Goal: Task Accomplishment & Management: Manage account settings

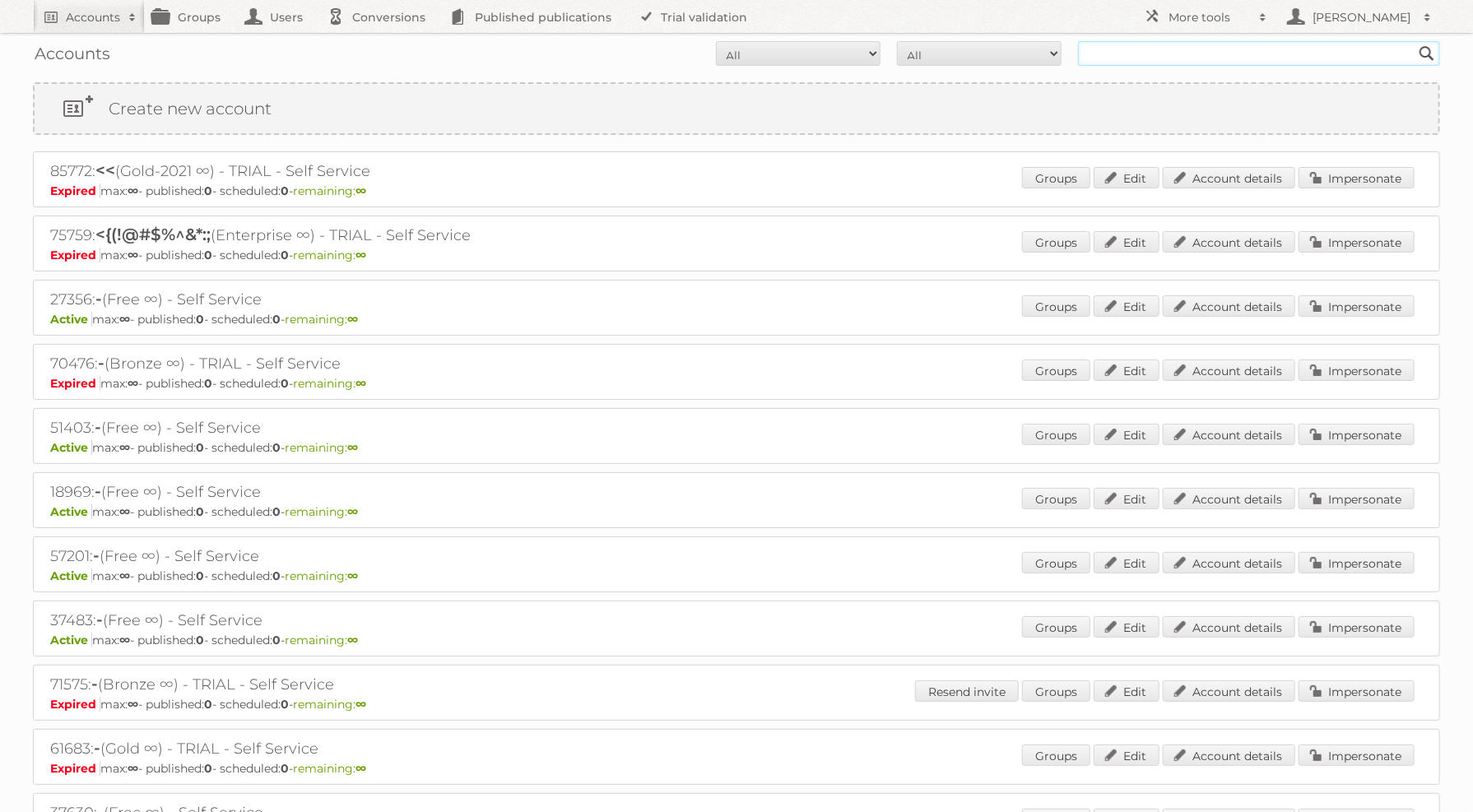
click at [1162, 48] on input "text" at bounding box center [1258, 53] width 362 height 24
type input "home elegance"
click at [1415, 41] on input "Search" at bounding box center [1426, 53] width 24 height 24
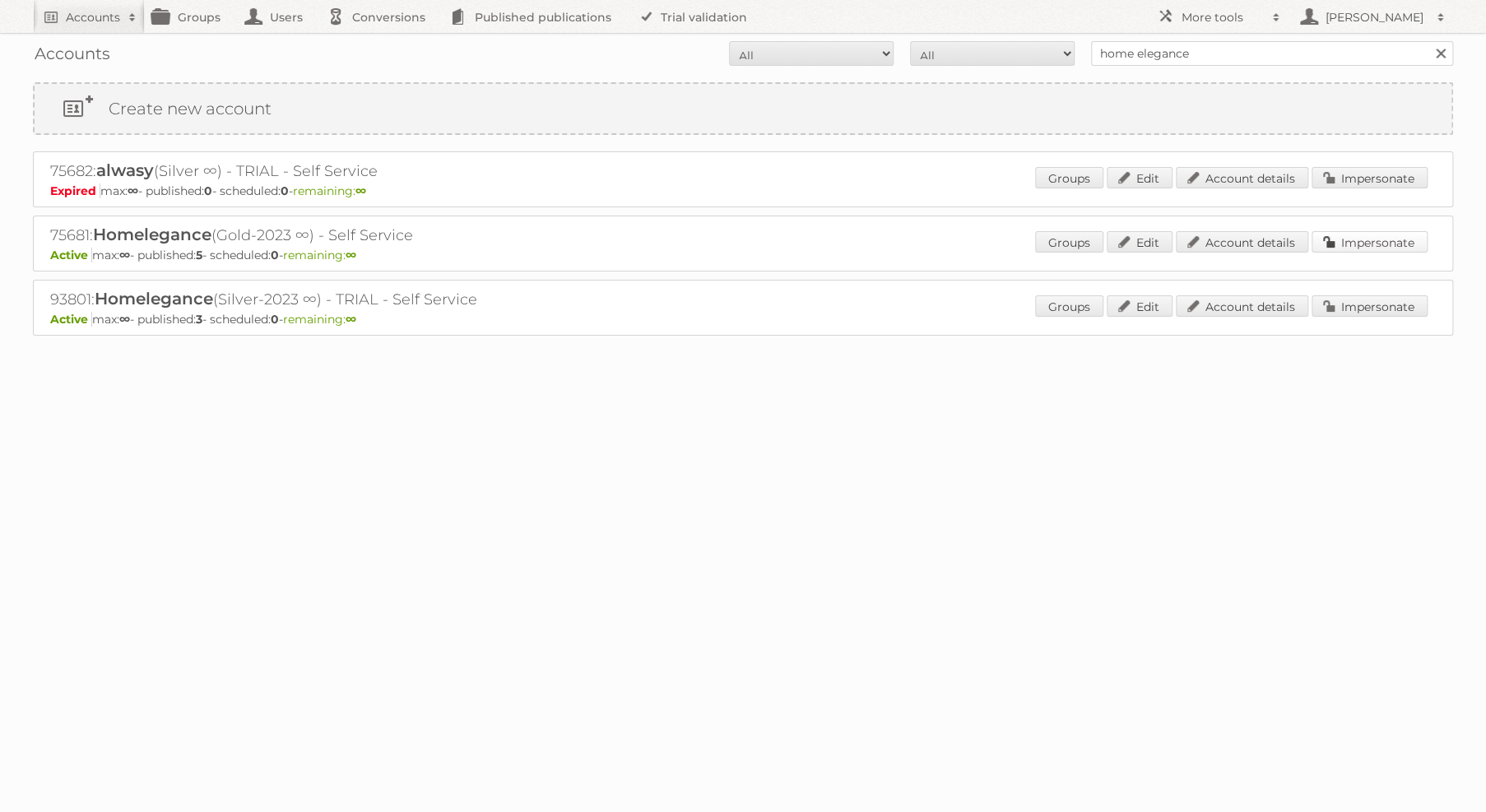
click at [1381, 245] on link "Impersonate" at bounding box center [1368, 242] width 116 height 22
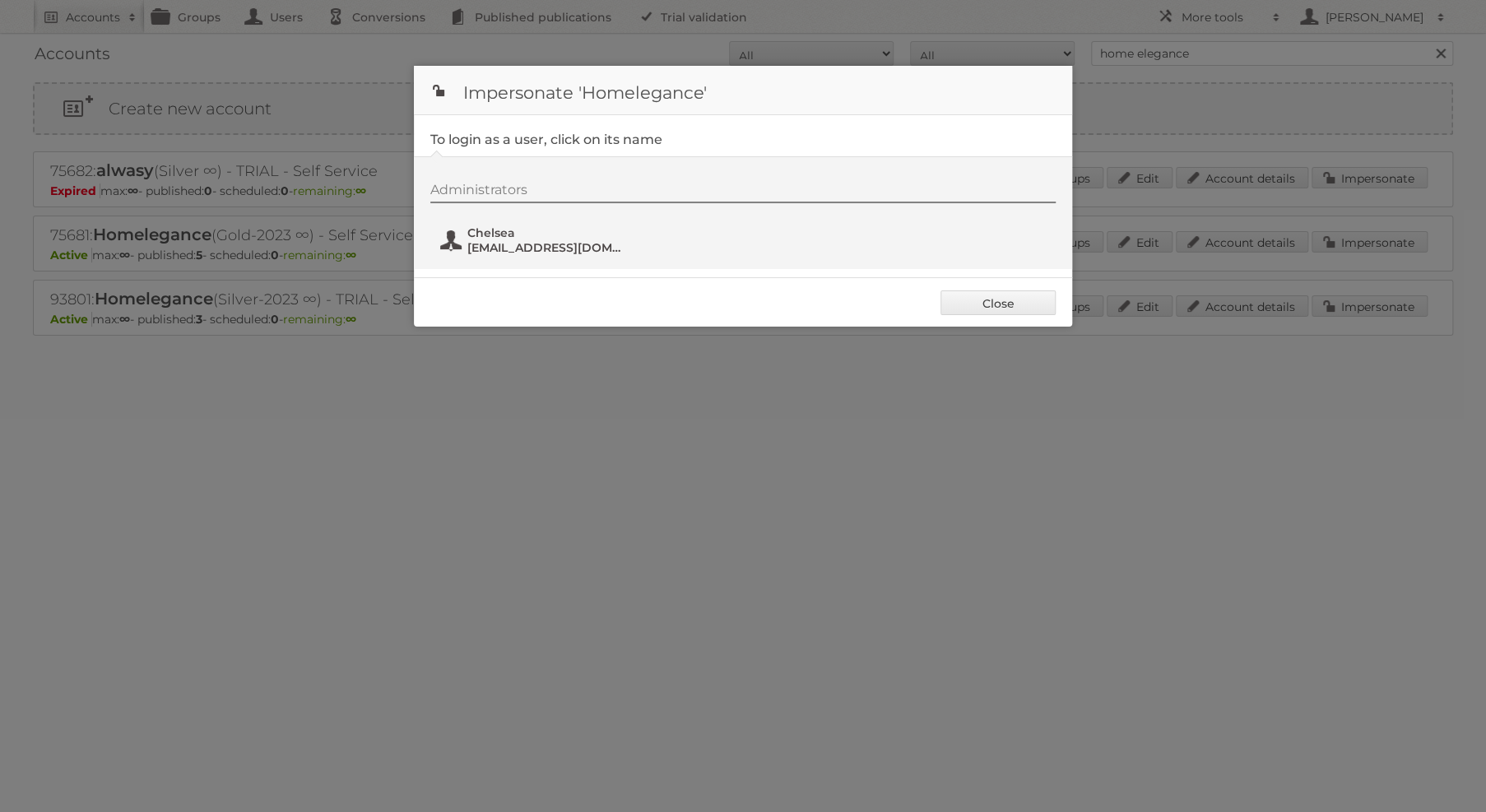
click at [594, 253] on button "Chelsea agachelsea@homelegance.com" at bounding box center [535, 240] width 193 height 33
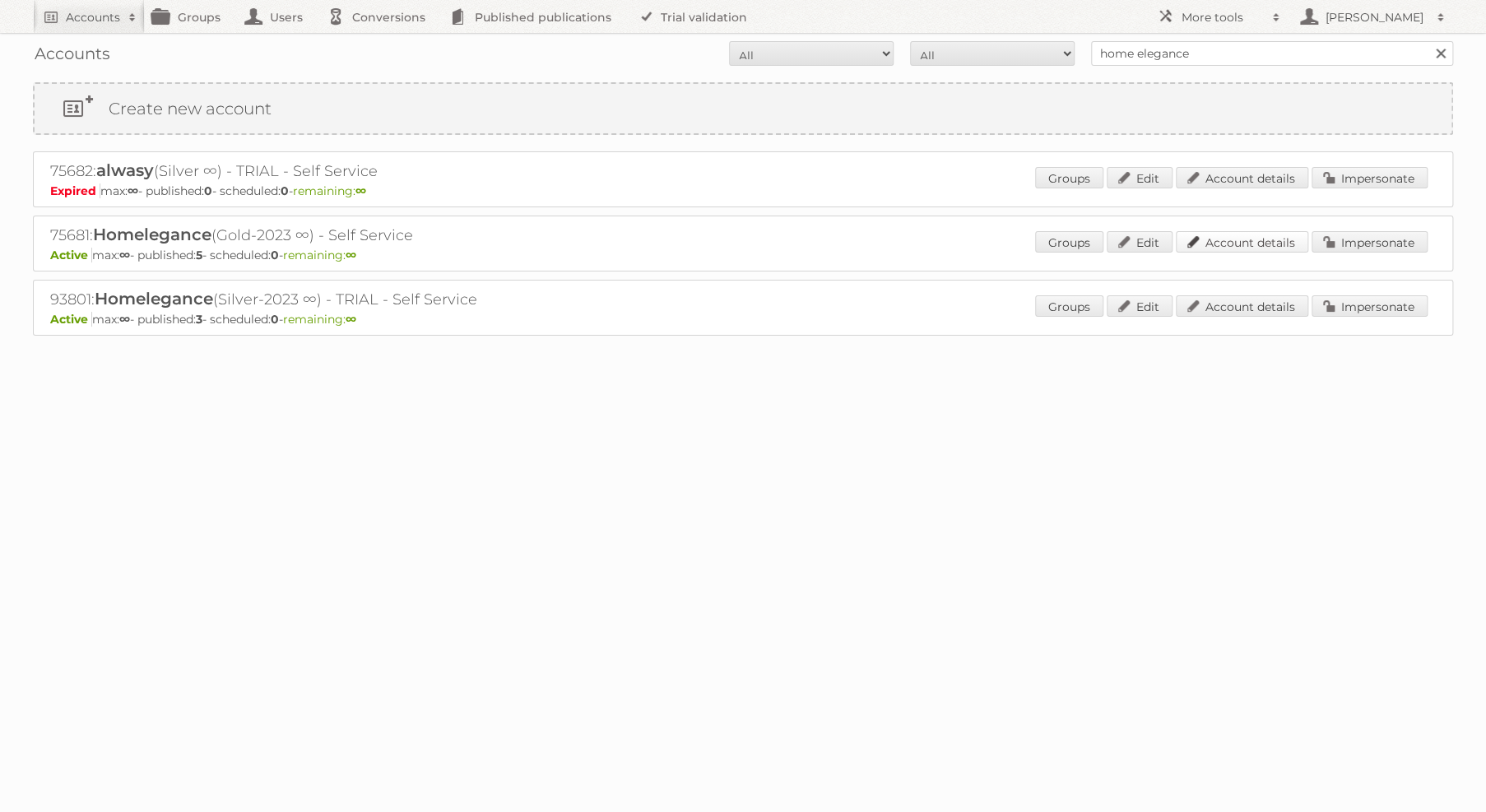
click at [1227, 234] on link "Account details" at bounding box center [1241, 242] width 132 height 22
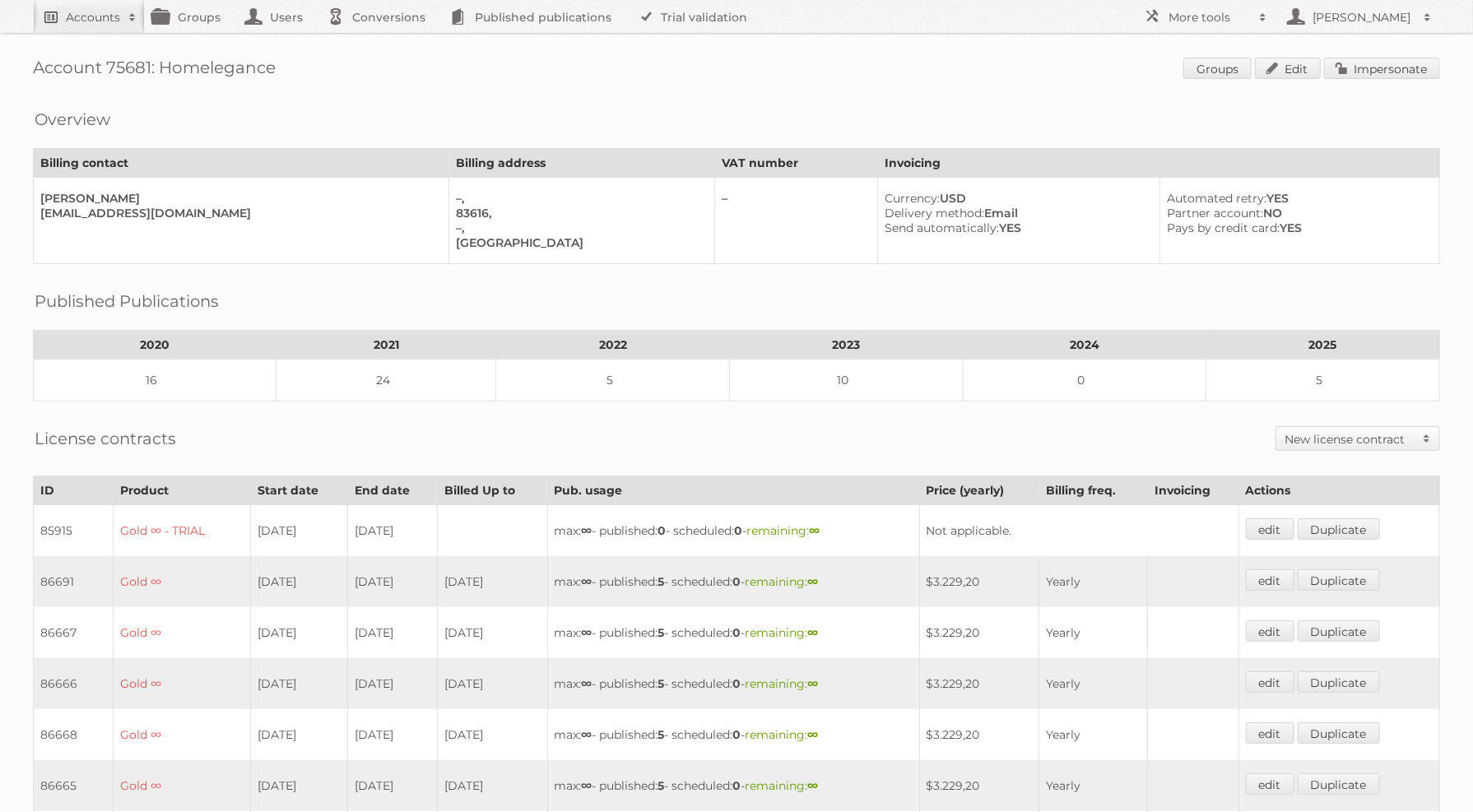
click at [101, 16] on h2 "Accounts" at bounding box center [93, 17] width 54 height 16
type input"] "saatchi"
click at [379, 42] on input "Search" at bounding box center [391, 54] width 24 height 24
